Goal: Information Seeking & Learning: Find specific fact

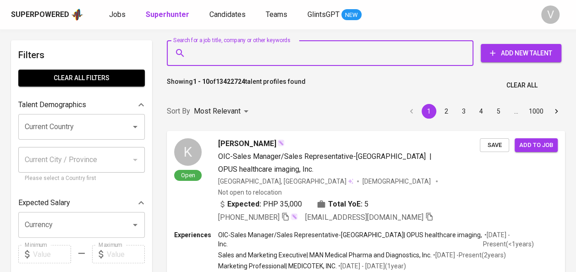
click at [375, 47] on input "Search for a job title, company or other keywords" at bounding box center [322, 52] width 266 height 17
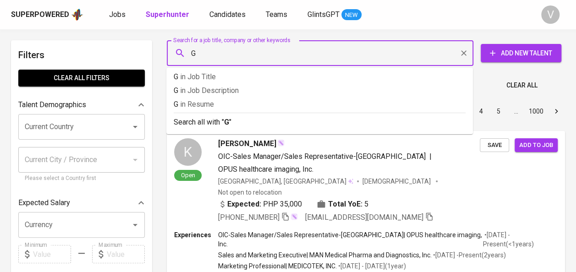
type input "G"
click at [321, 58] on input "G" at bounding box center [322, 52] width 266 height 17
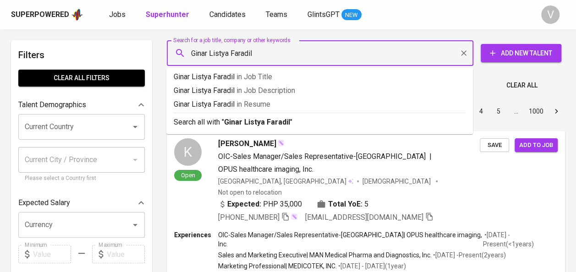
type input "Ginar Listya Faradila"
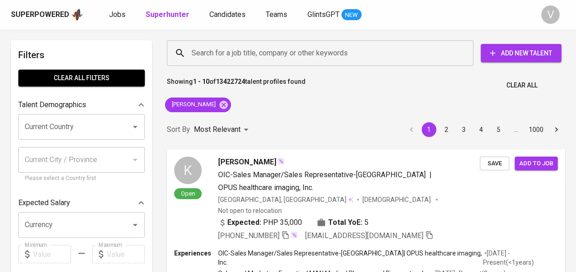
click at [486, 78] on div "Showing 1 - 10 of 13422724 talent profiles found Clear All" at bounding box center [365, 82] width 409 height 22
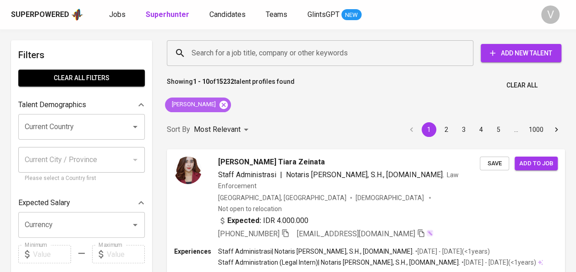
click at [229, 104] on icon at bounding box center [224, 105] width 10 height 10
click at [233, 53] on input "Search for a job title, company or other keywords" at bounding box center [322, 52] width 266 height 17
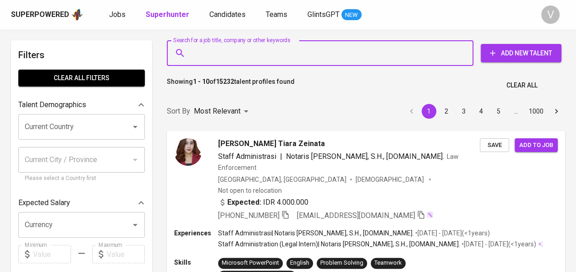
click at [233, 53] on input "Search for a job title, company or other keywords" at bounding box center [322, 52] width 266 height 17
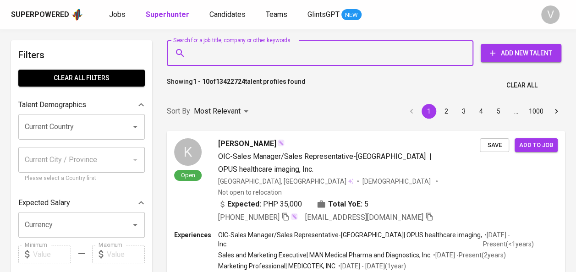
paste input "K"
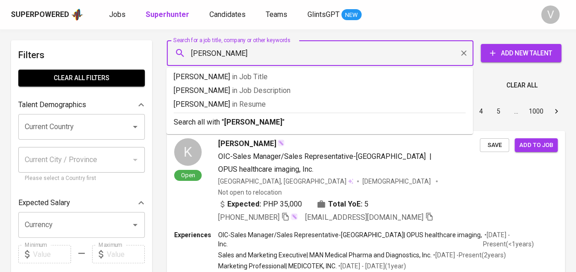
type input "Kharisma Nurgandi Yanuar"
click at [492, 92] on div "Showing 1 - 10 of 13422724 talent profiles found Clear All" at bounding box center [365, 82] width 409 height 22
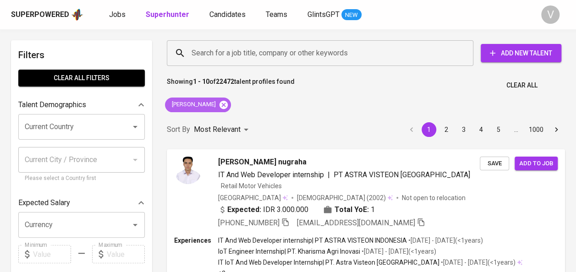
click at [228, 107] on icon at bounding box center [223, 104] width 8 height 8
click at [216, 54] on input "Search for a job title, company or other keywords" at bounding box center [322, 52] width 266 height 17
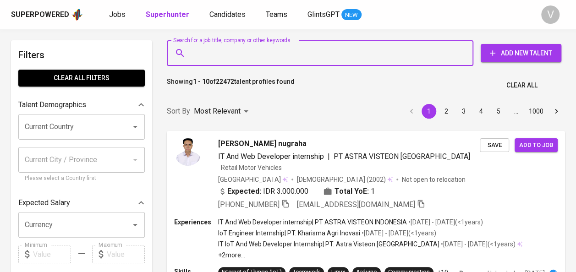
click at [216, 54] on input "Search for a job title, company or other keywords" at bounding box center [322, 52] width 266 height 17
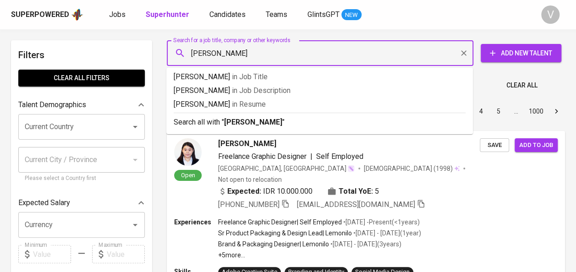
type input "[PERSON_NAME]"
click at [484, 85] on div "Showing 1 - 10 of 13422724 talent profiles found Clear All" at bounding box center [365, 82] width 409 height 22
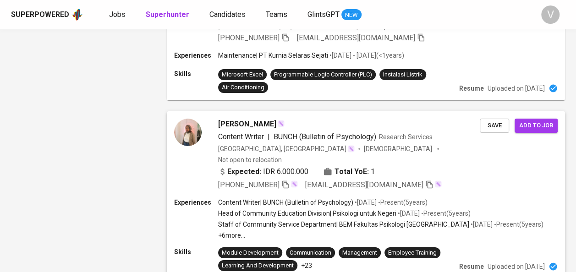
scroll to position [1533, 0]
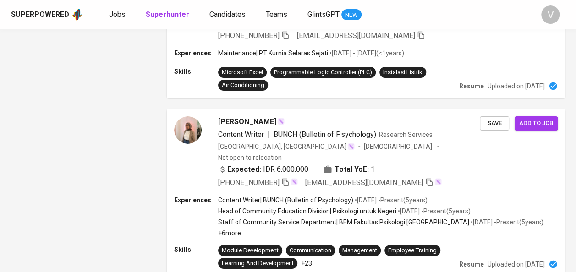
scroll to position [1533, 0]
